Goal: Information Seeking & Learning: Learn about a topic

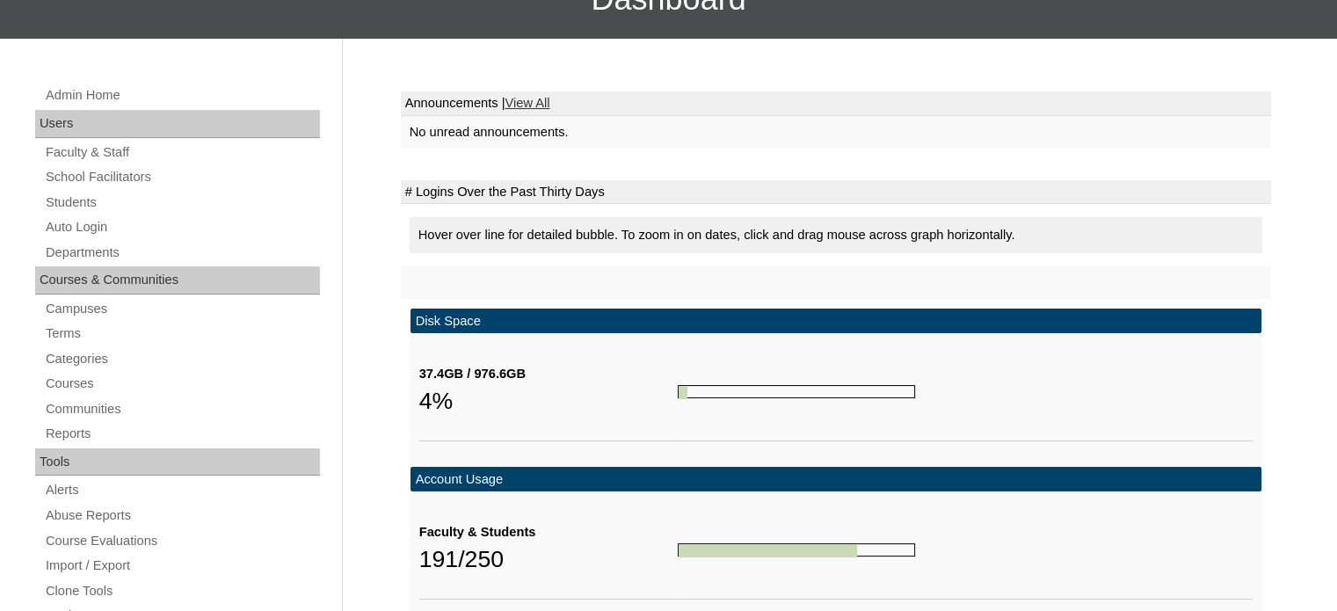
scroll to position [220, 0]
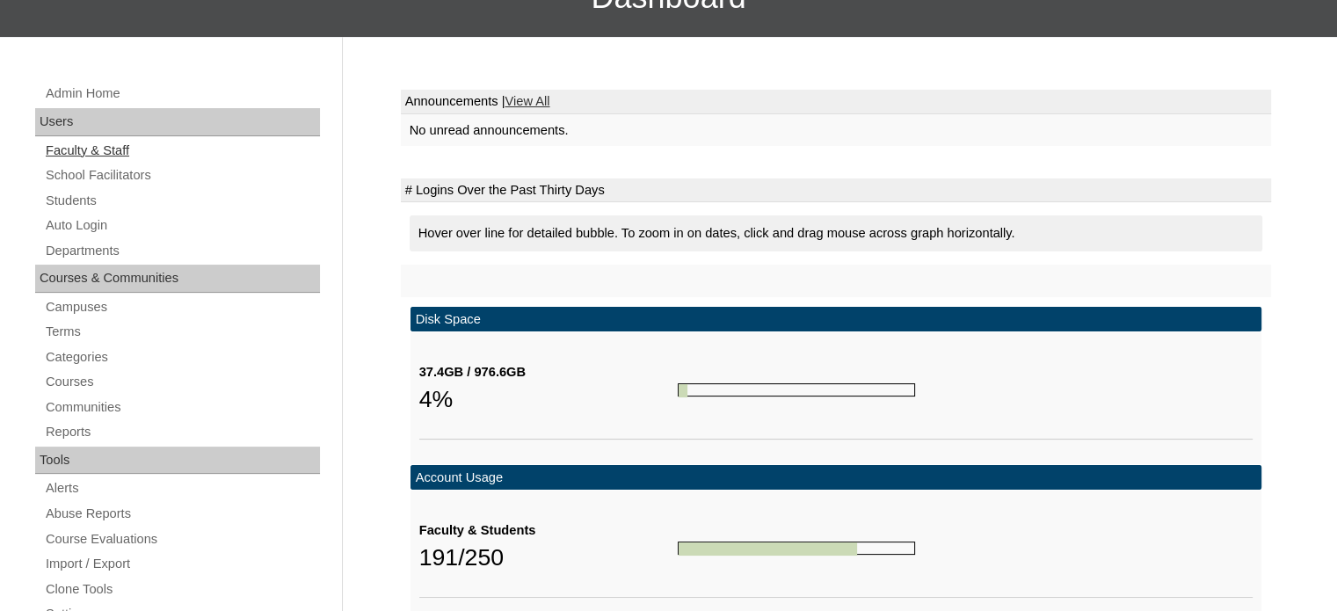
click at [81, 151] on link "Faculty & Staff" at bounding box center [182, 151] width 276 height 22
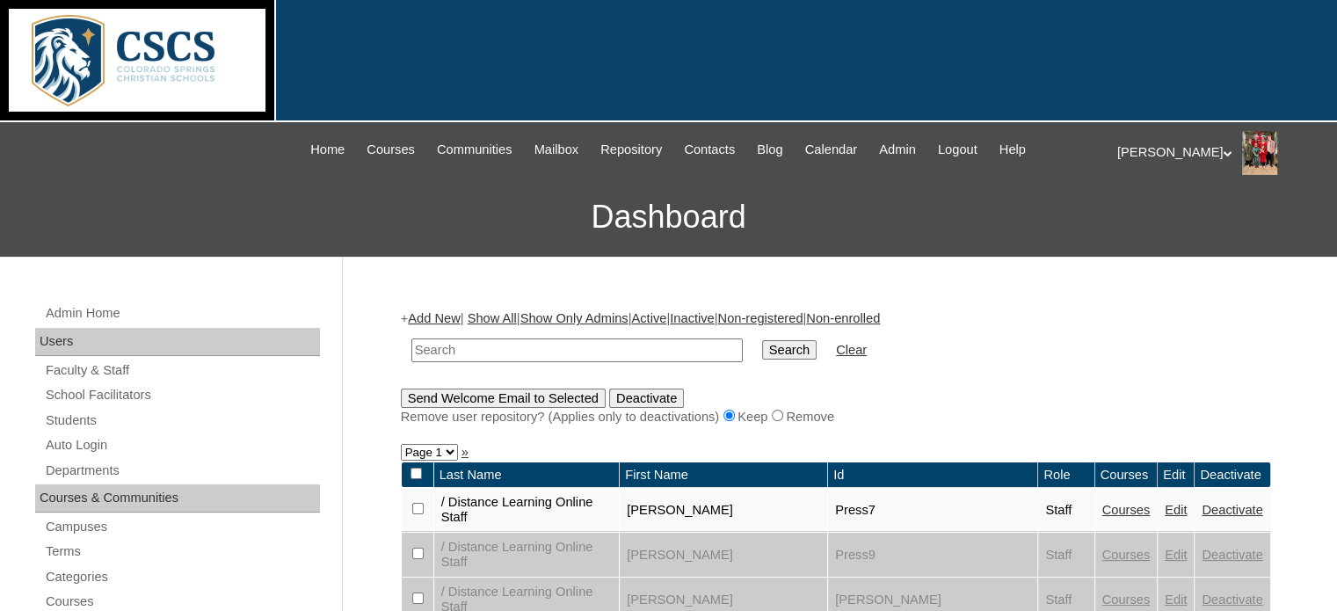
click at [422, 347] on input "text" at bounding box center [576, 350] width 331 height 24
type input "raph"
click at [762, 340] on input "Search" at bounding box center [789, 349] width 54 height 19
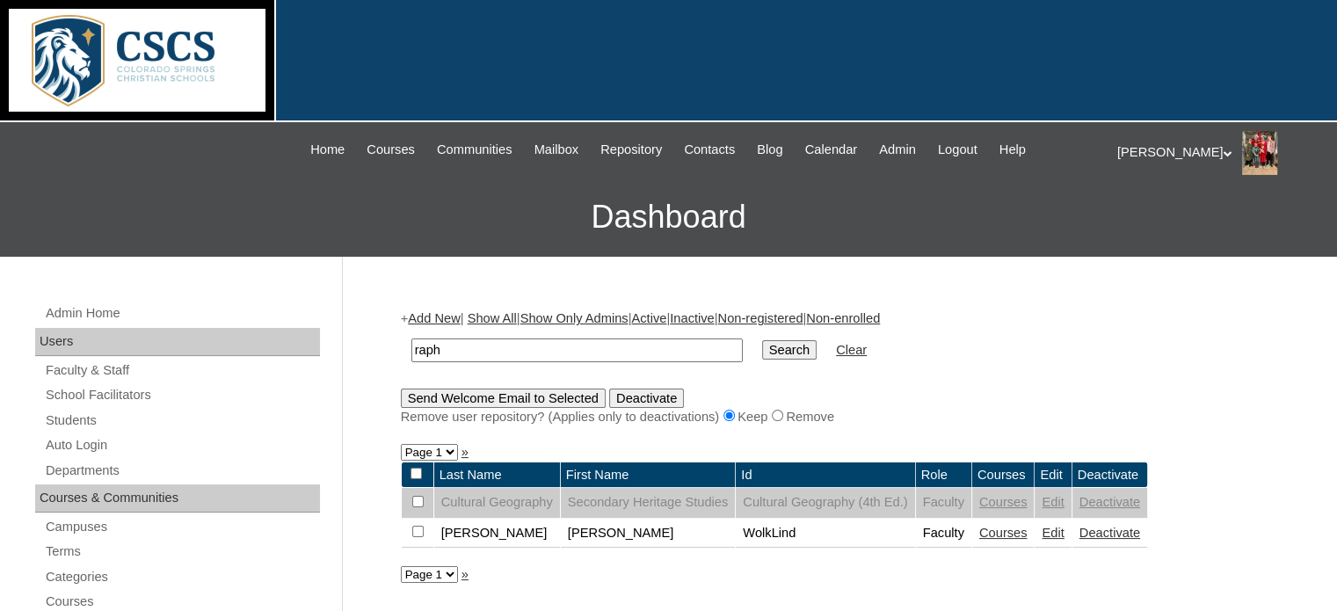
click at [554, 346] on input "raph" at bounding box center [576, 350] width 331 height 24
type input "r"
type input "fillion"
click at [762, 340] on input "Search" at bounding box center [789, 349] width 54 height 19
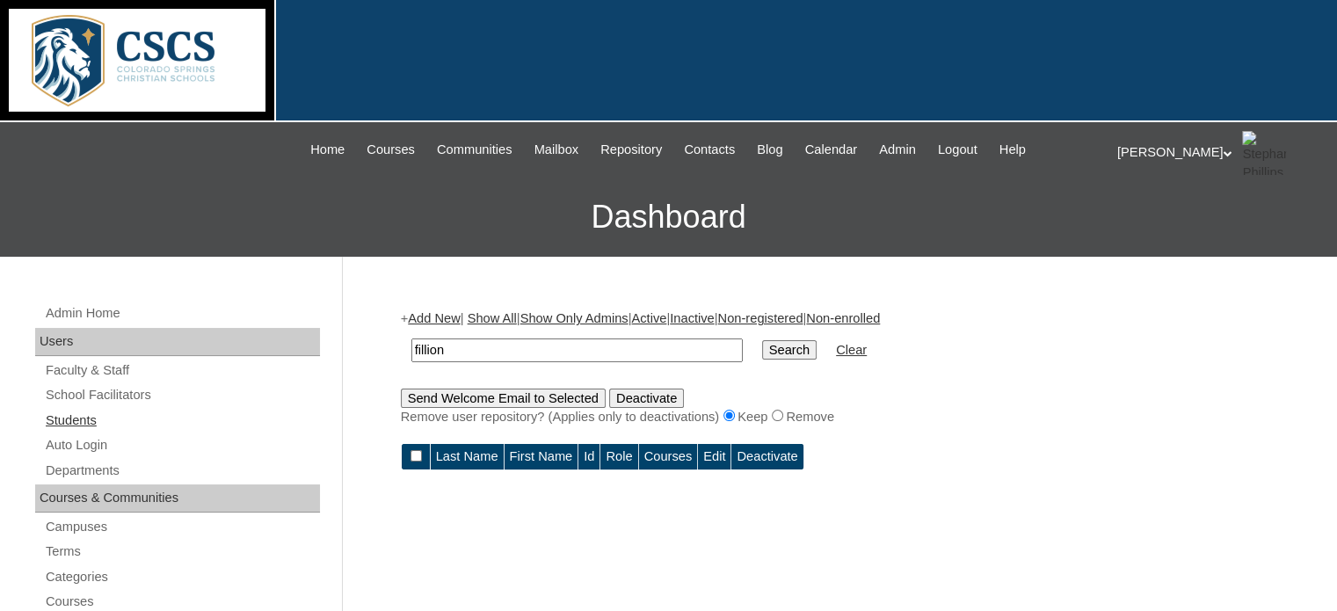
click at [74, 420] on link "Students" at bounding box center [182, 421] width 276 height 22
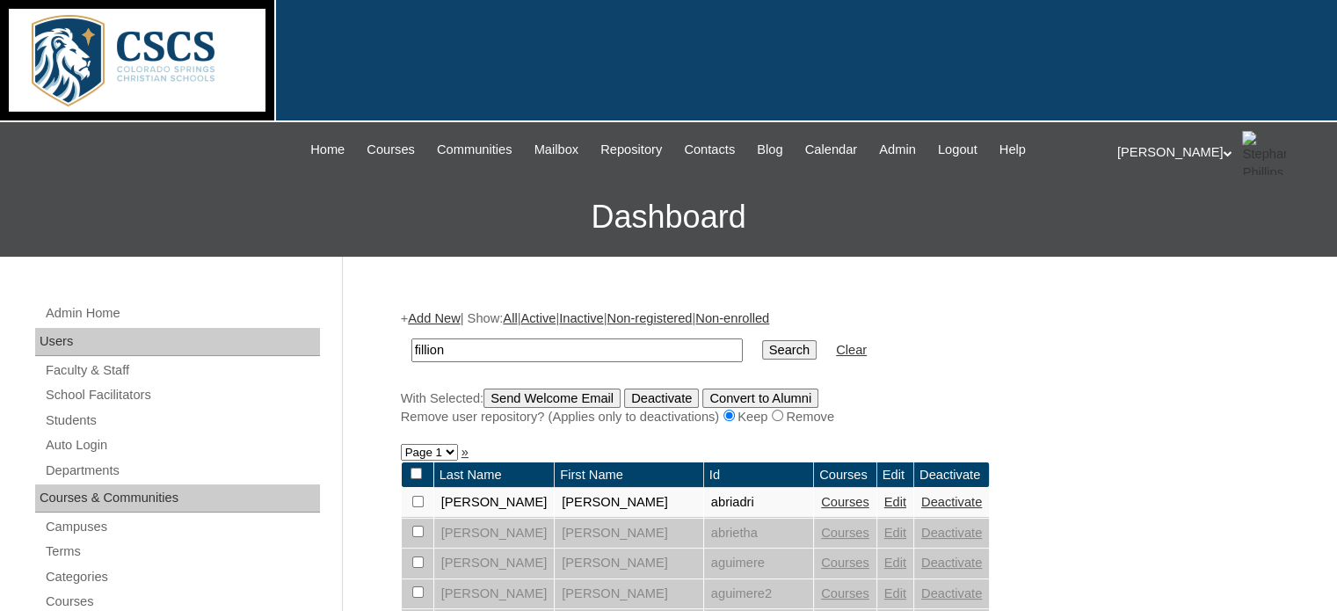
click at [762, 348] on input "Search" at bounding box center [789, 349] width 54 height 19
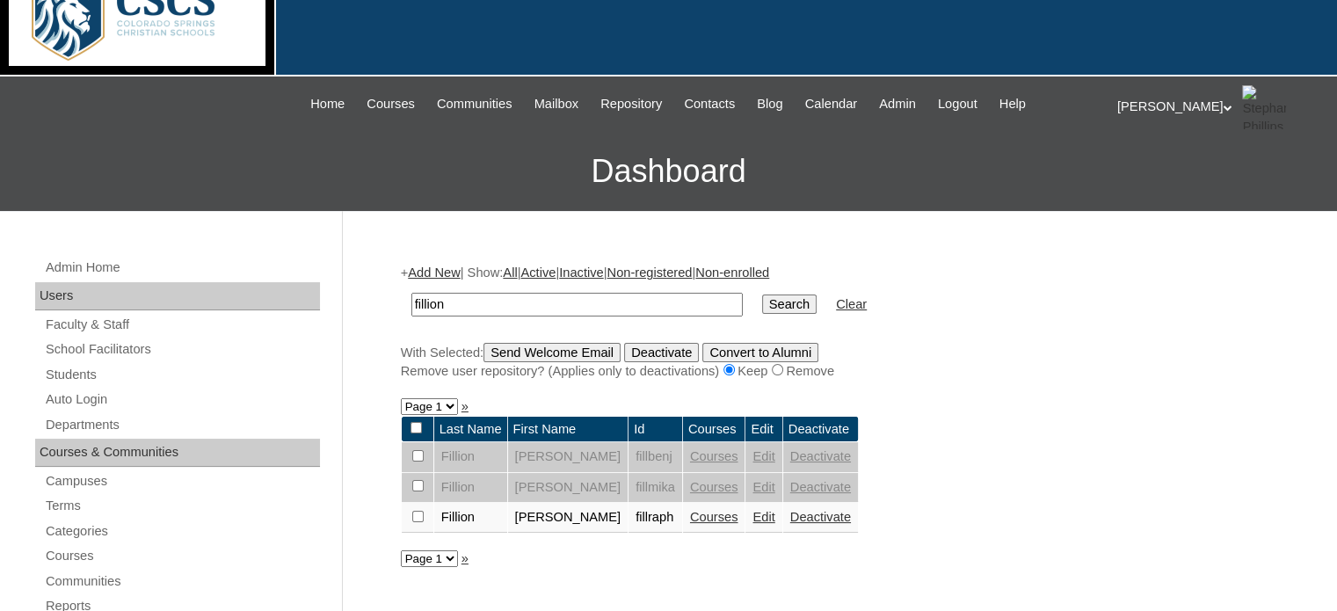
scroll to position [47, 0]
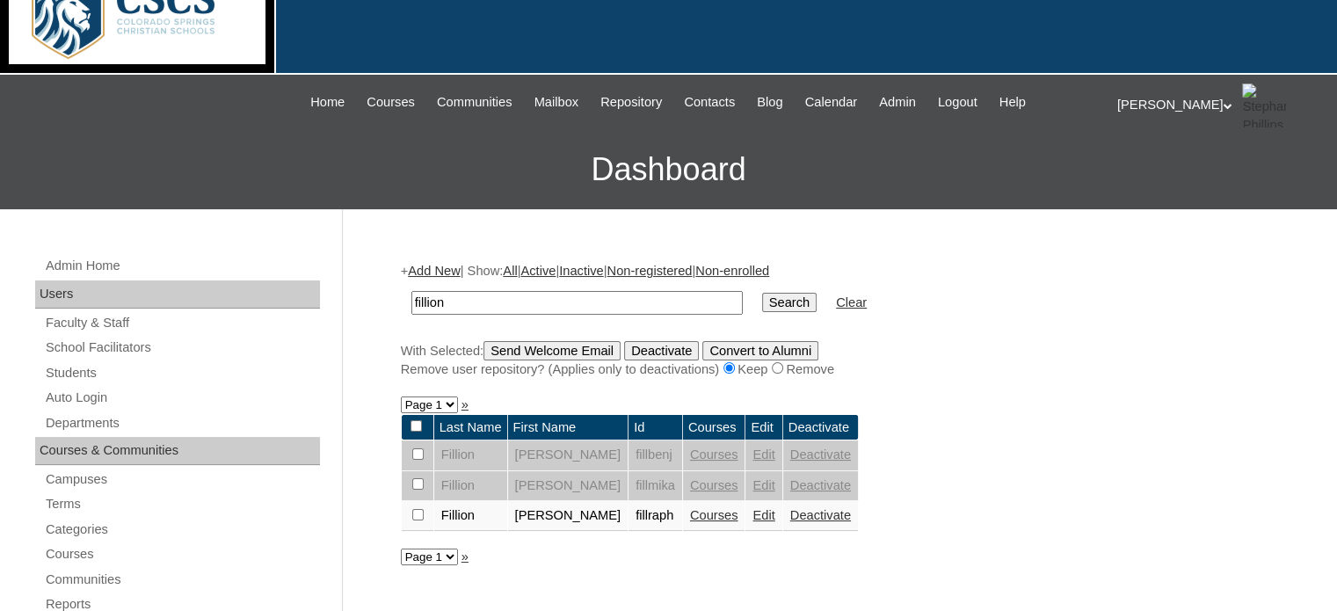
click at [690, 514] on link "Courses" at bounding box center [714, 515] width 48 height 14
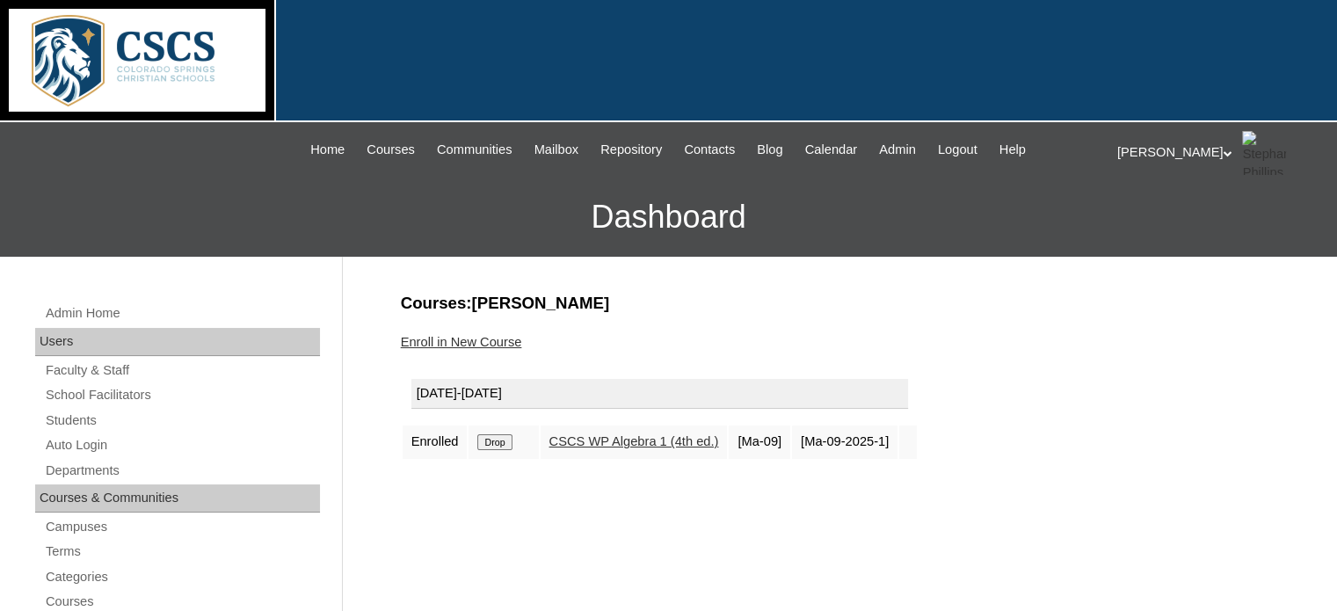
click at [591, 438] on link "CSCS WP Algebra 1 (4th ed.)" at bounding box center [634, 441] width 170 height 14
